Goal: Find specific page/section: Find specific page/section

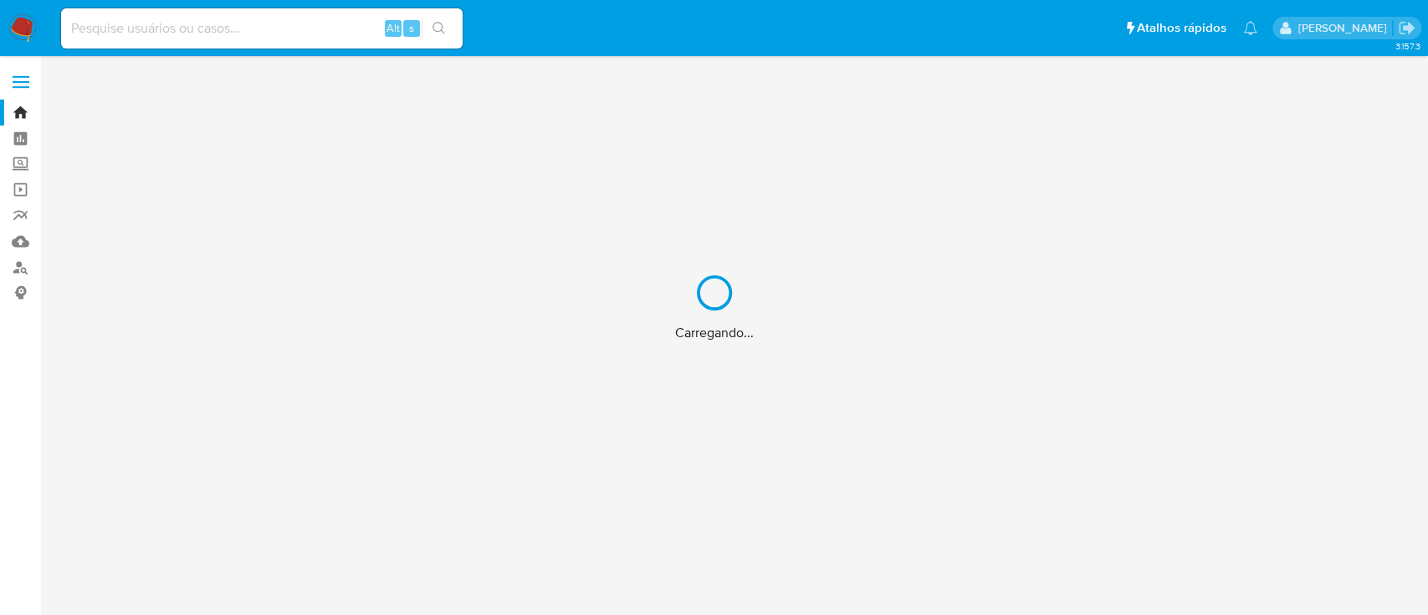
click at [183, 38] on div "Carregando..." at bounding box center [714, 307] width 1428 height 615
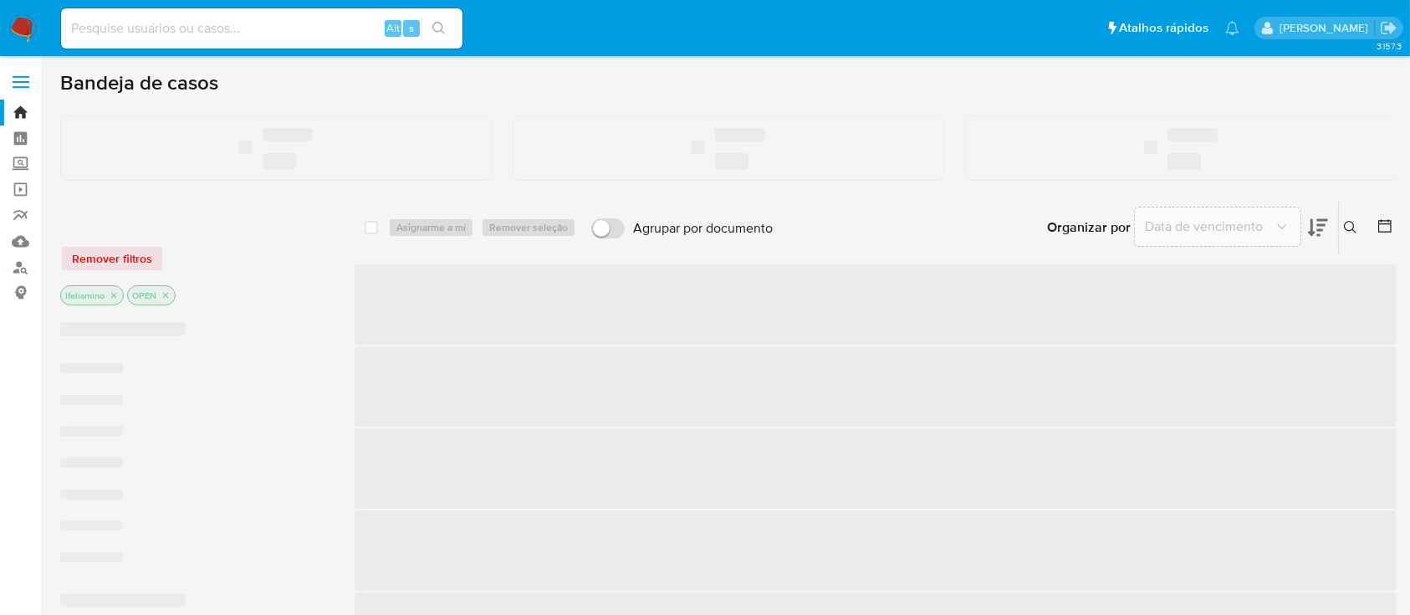
click at [188, 30] on input at bounding box center [262, 29] width 402 height 22
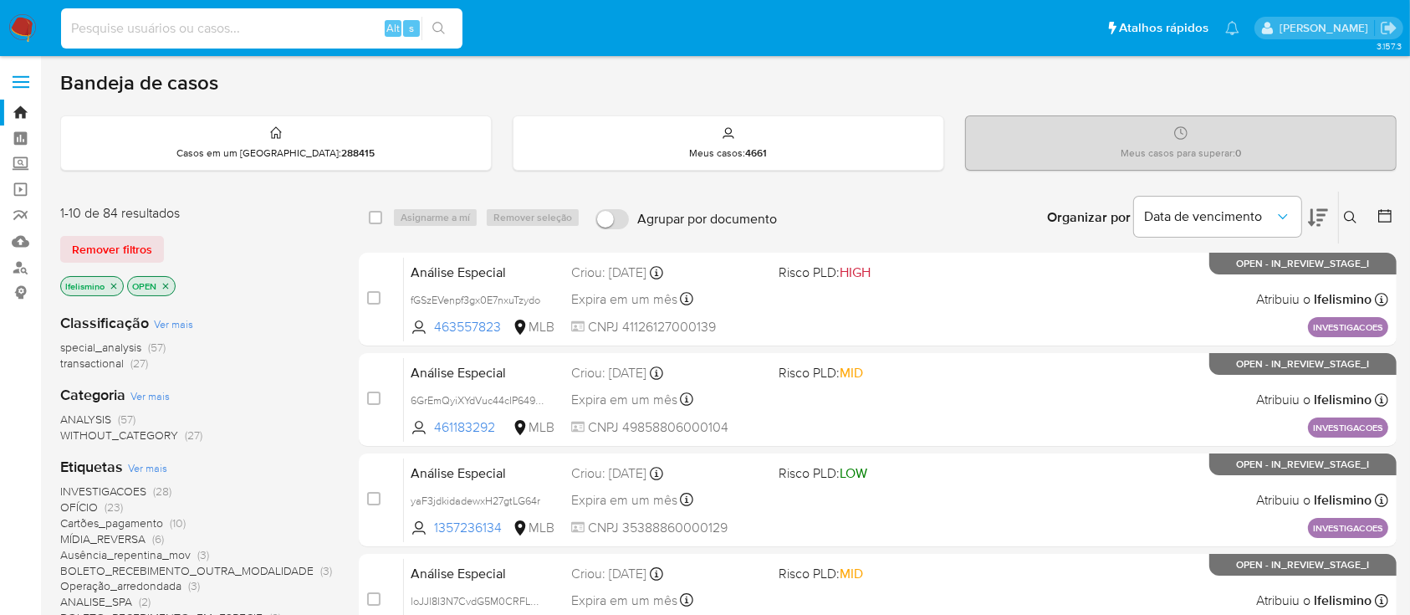
paste input "63791348"
type input "63791348"
click at [428, 21] on button "search-icon" at bounding box center [439, 28] width 34 height 23
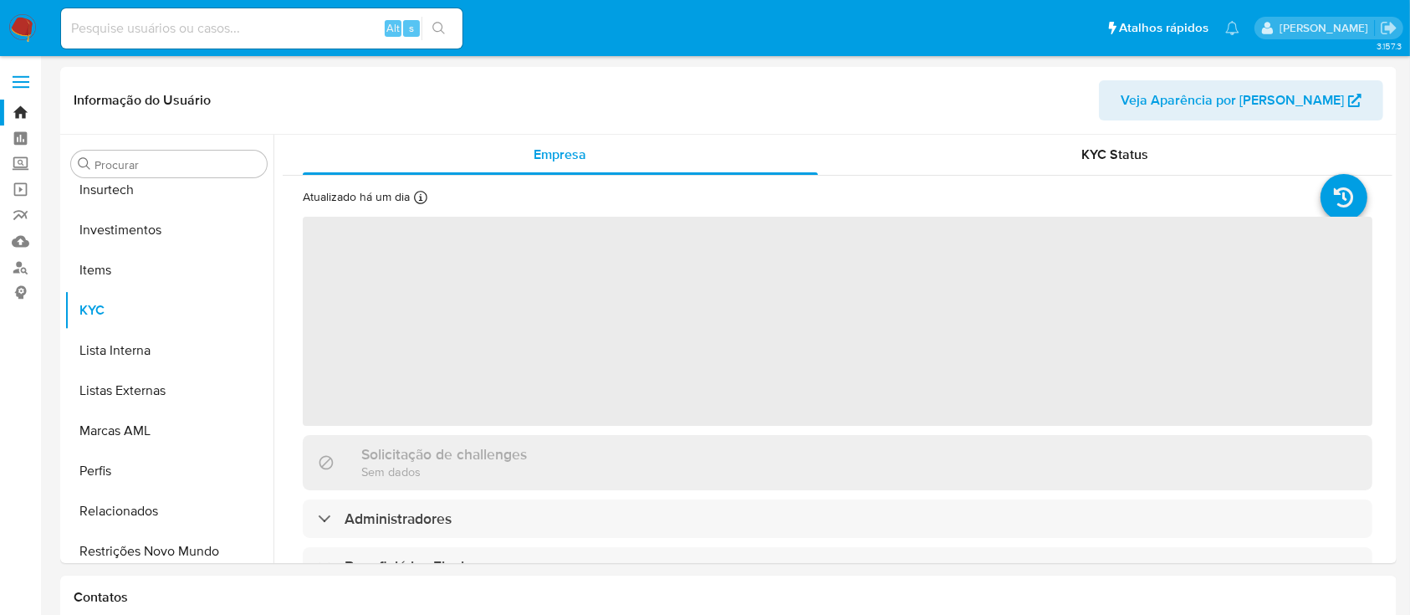
scroll to position [787, 0]
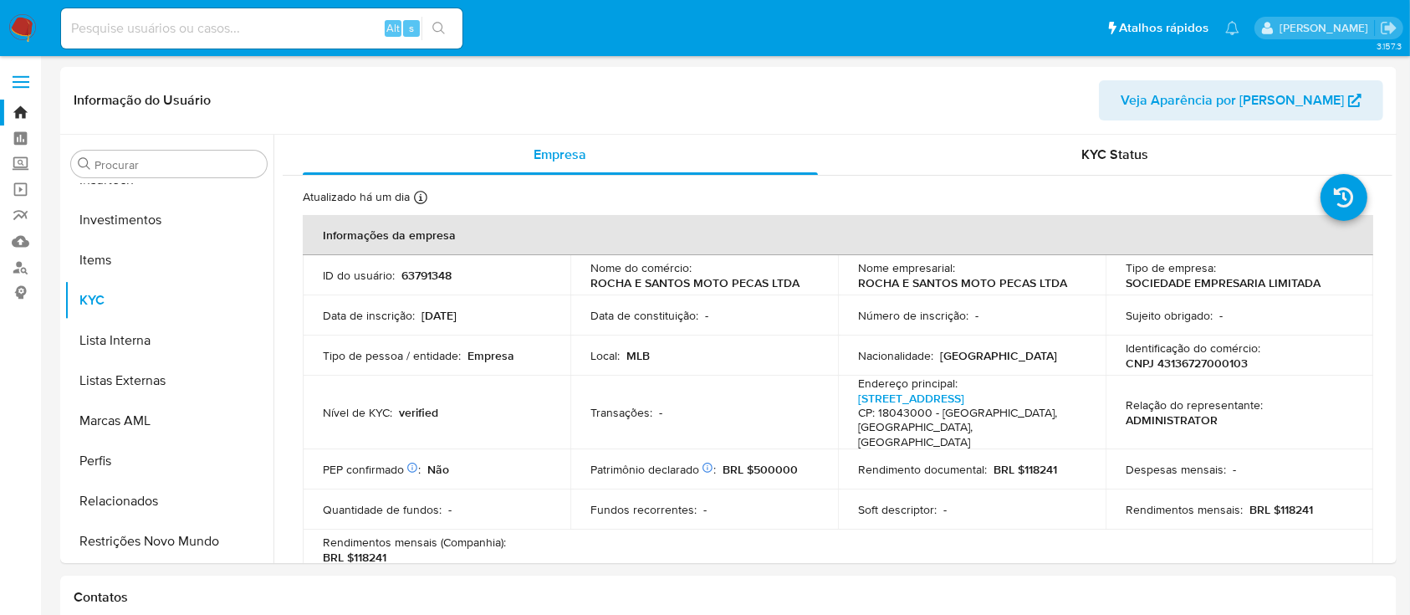
select select "10"
click at [1077, 121] on div "Informação do Usuário Veja Aparência por [PERSON_NAME]" at bounding box center [728, 101] width 1337 height 68
